Goal: Task Accomplishment & Management: Manage account settings

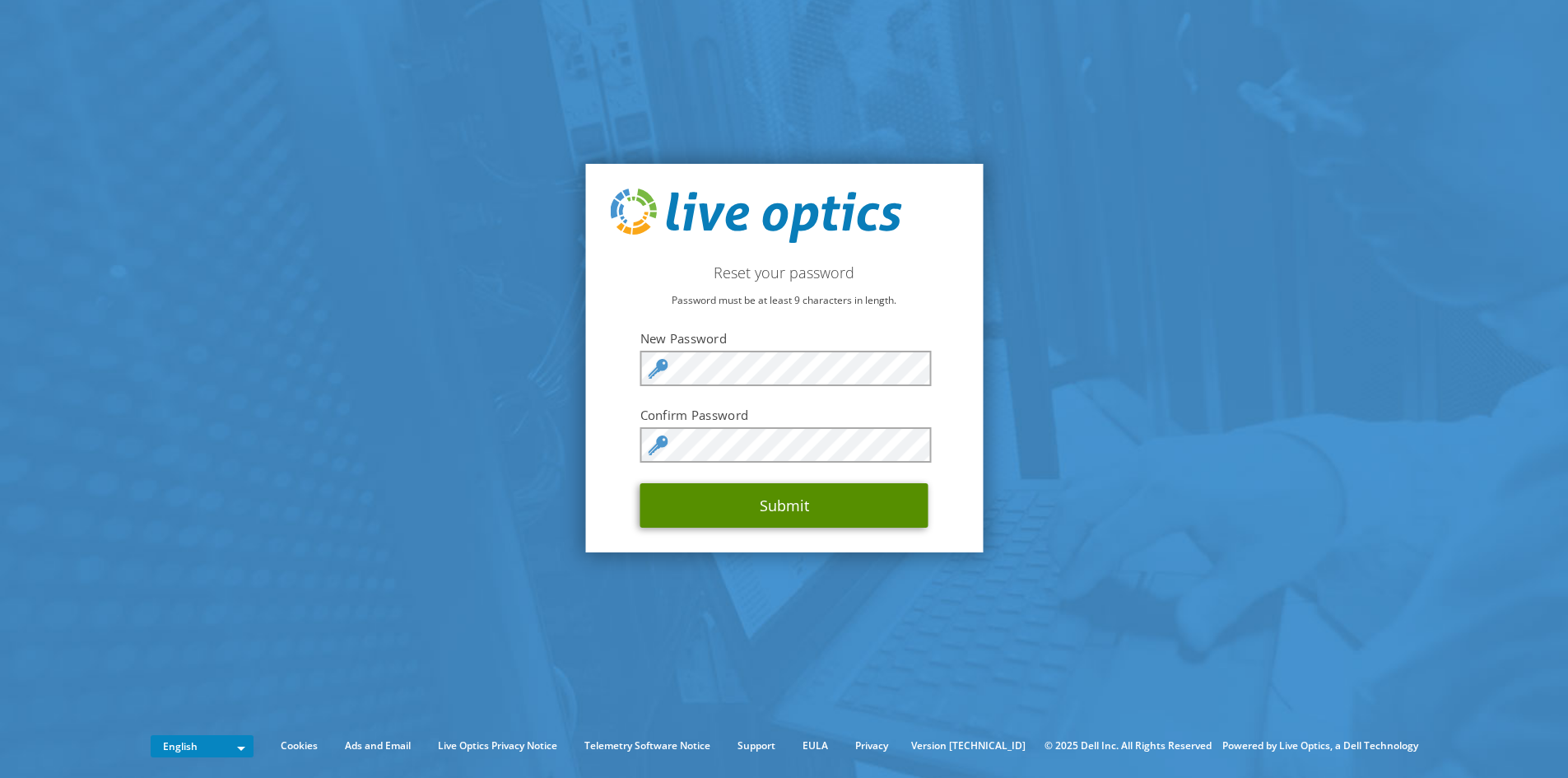
click at [794, 507] on button "Submit" at bounding box center [784, 505] width 288 height 45
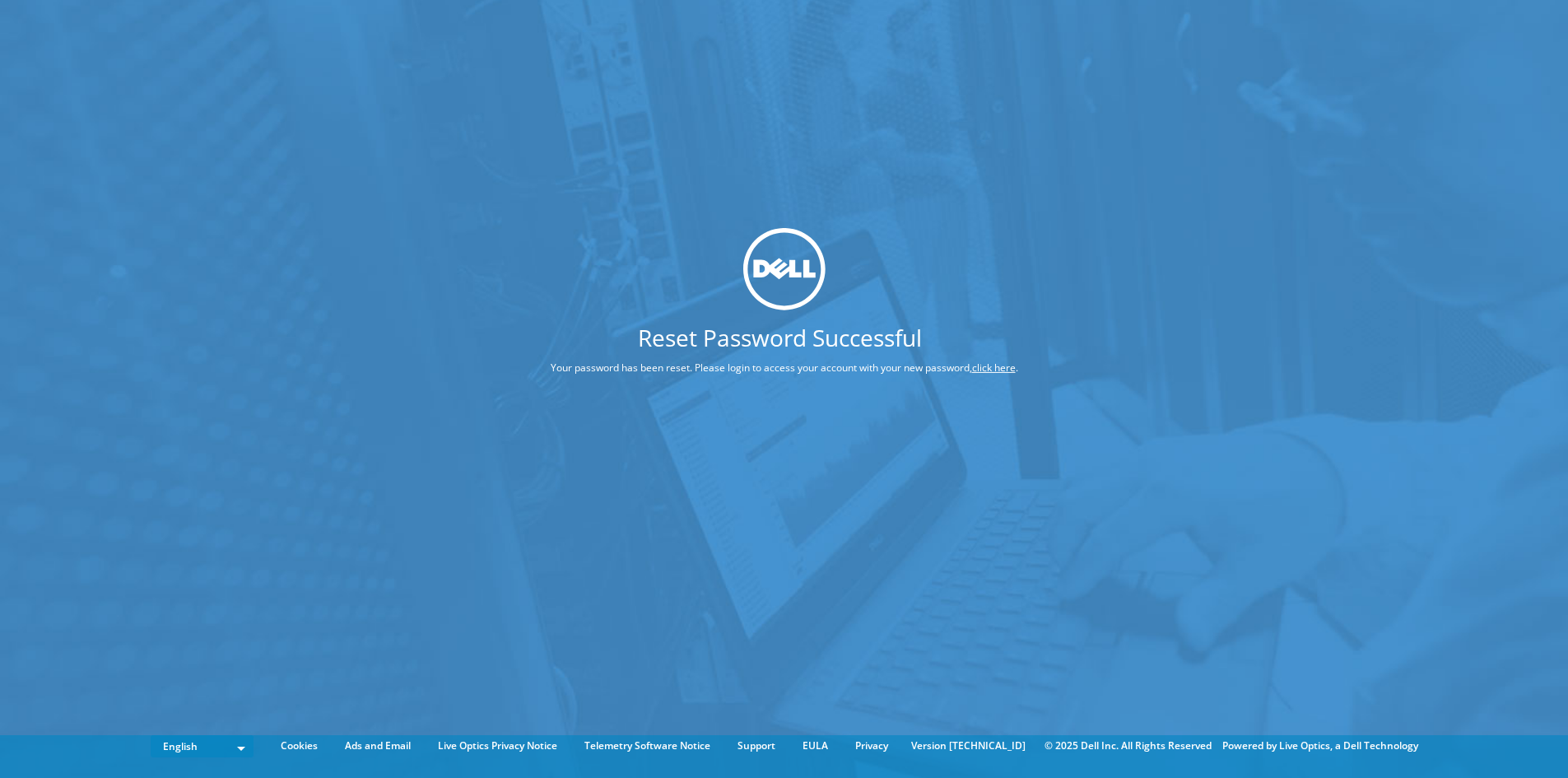
click at [993, 370] on link "click here" at bounding box center [994, 367] width 44 height 14
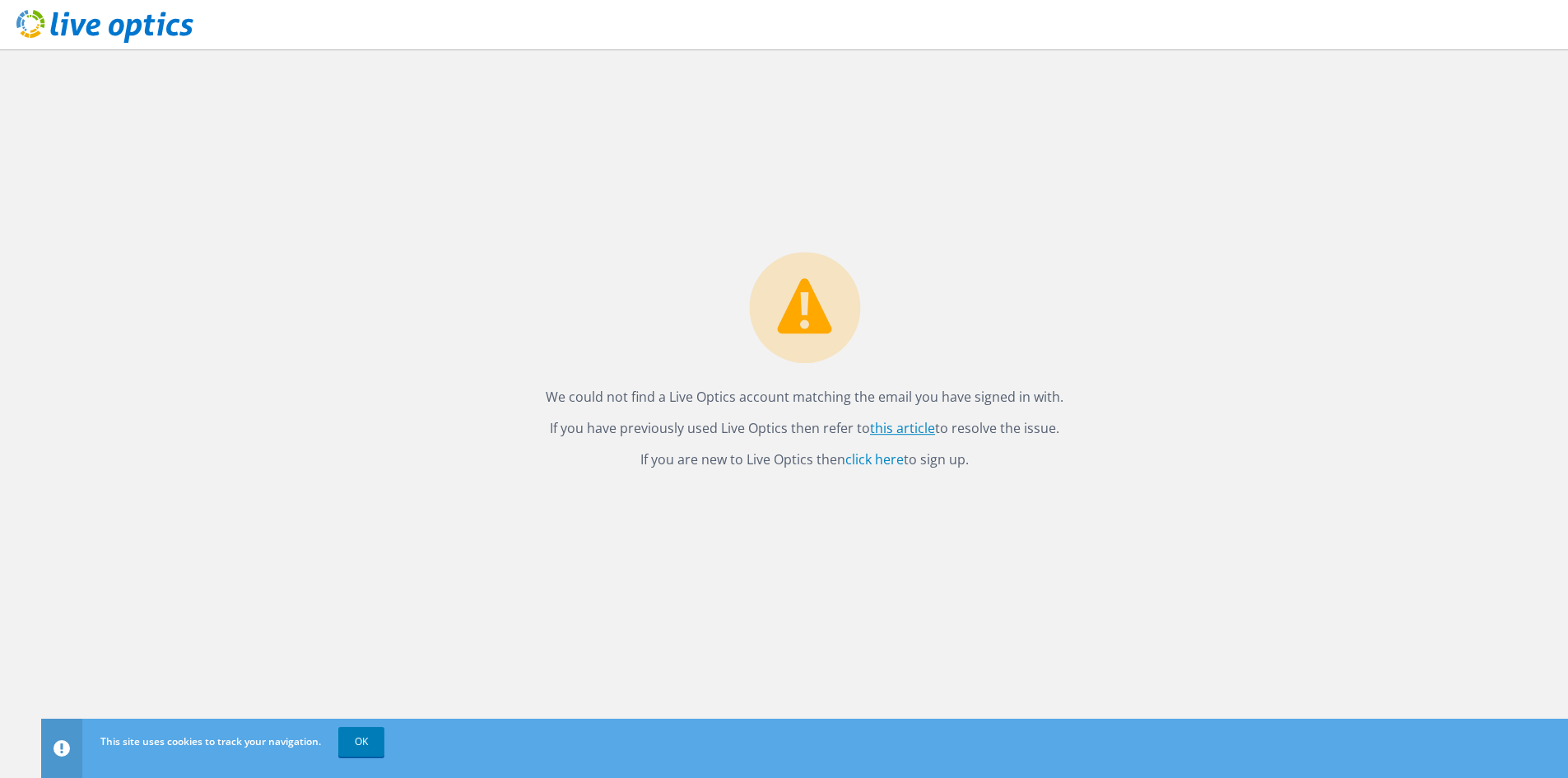
click at [898, 430] on link "this article" at bounding box center [902, 428] width 65 height 18
click at [351, 743] on link "OK" at bounding box center [362, 741] width 46 height 29
